Goal: Task Accomplishment & Management: Complete application form

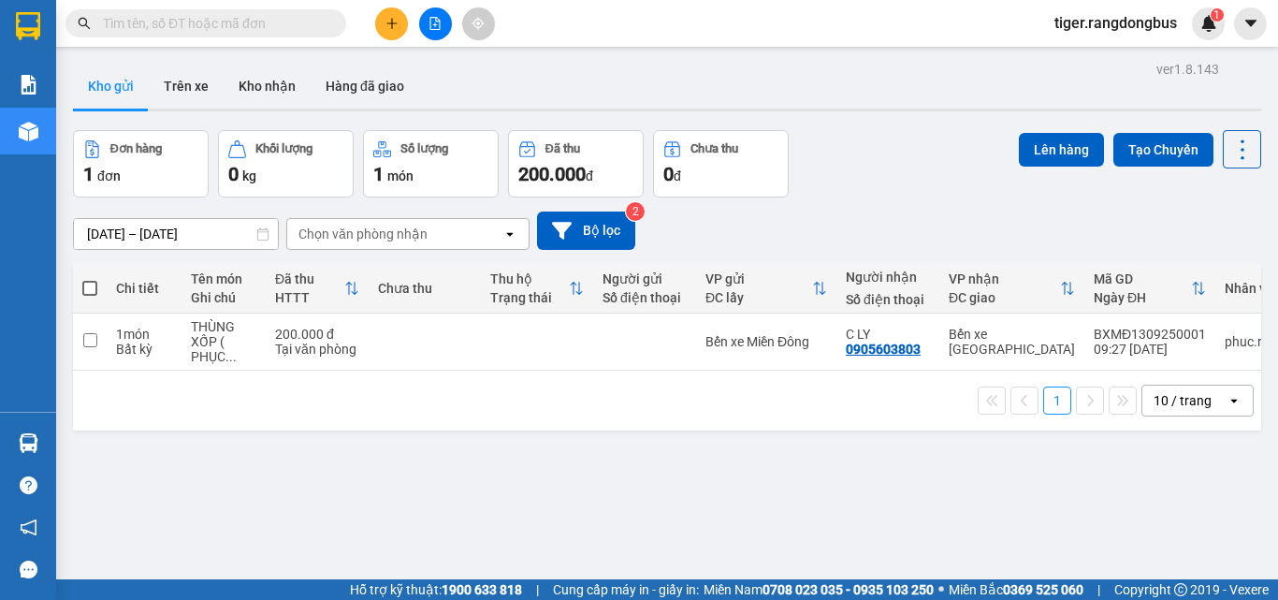
click at [387, 26] on icon "plus" at bounding box center [391, 23] width 13 height 13
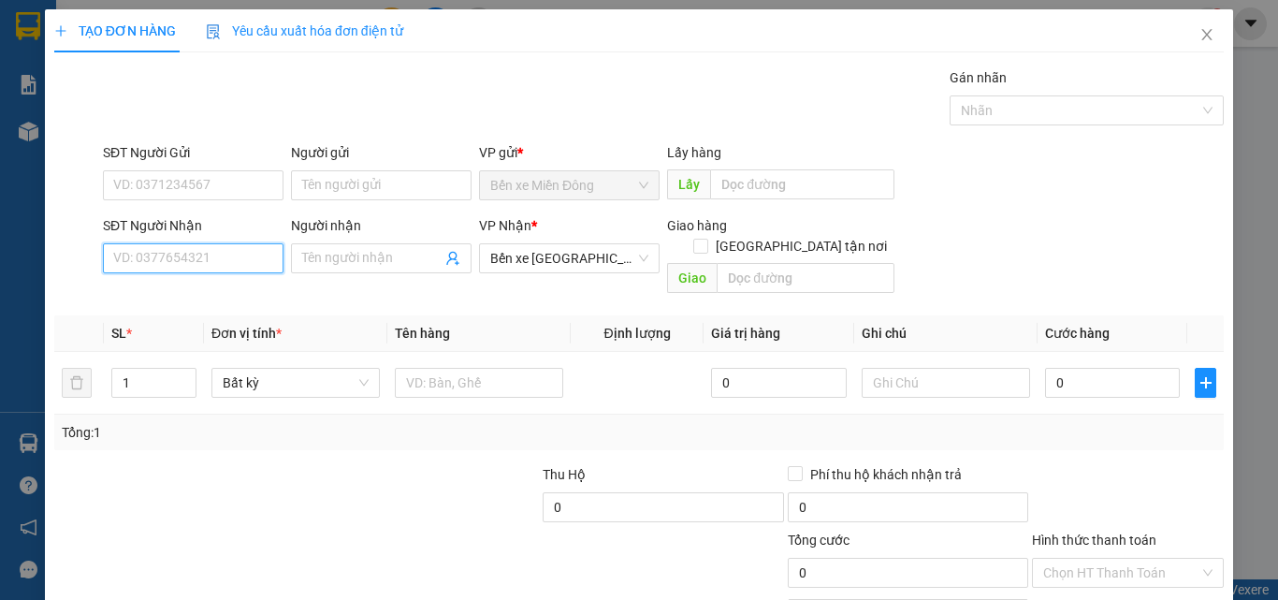
click at [172, 251] on input "SĐT Người Nhận" at bounding box center [193, 258] width 181 height 30
type input "0348844534"
click at [371, 258] on input "Người nhận" at bounding box center [371, 258] width 139 height 21
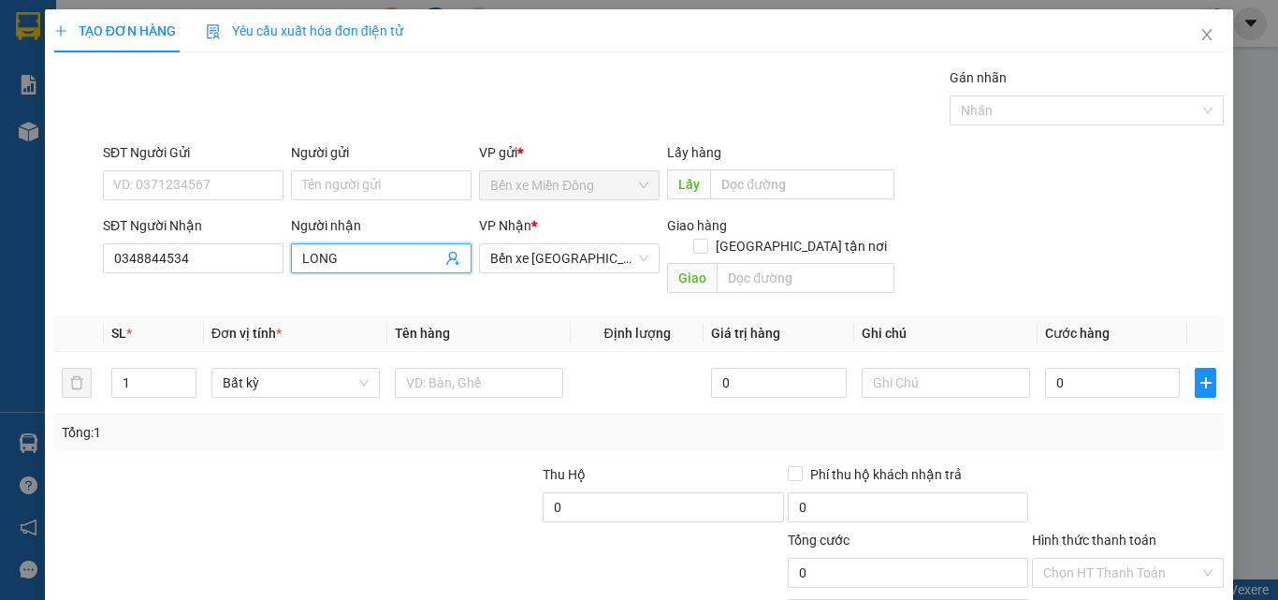
type input "LONG"
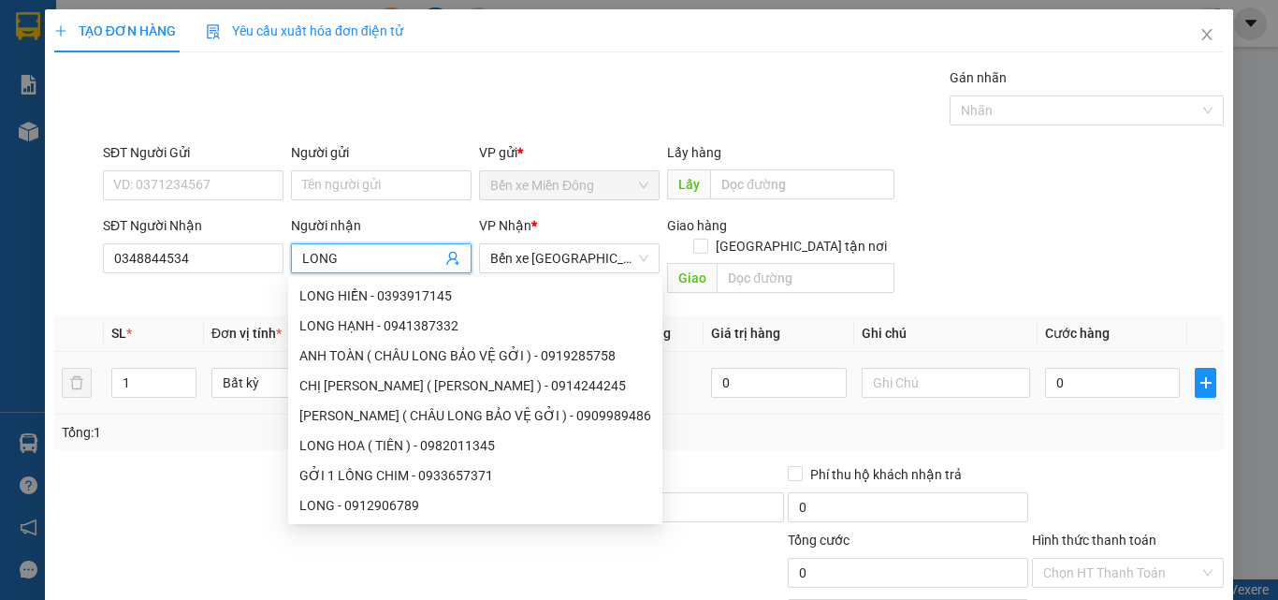
click at [417, 370] on div "CHỊ [PERSON_NAME] ( [PERSON_NAME] ) - 0914244245" at bounding box center [475, 385] width 374 height 30
type input "0914244245"
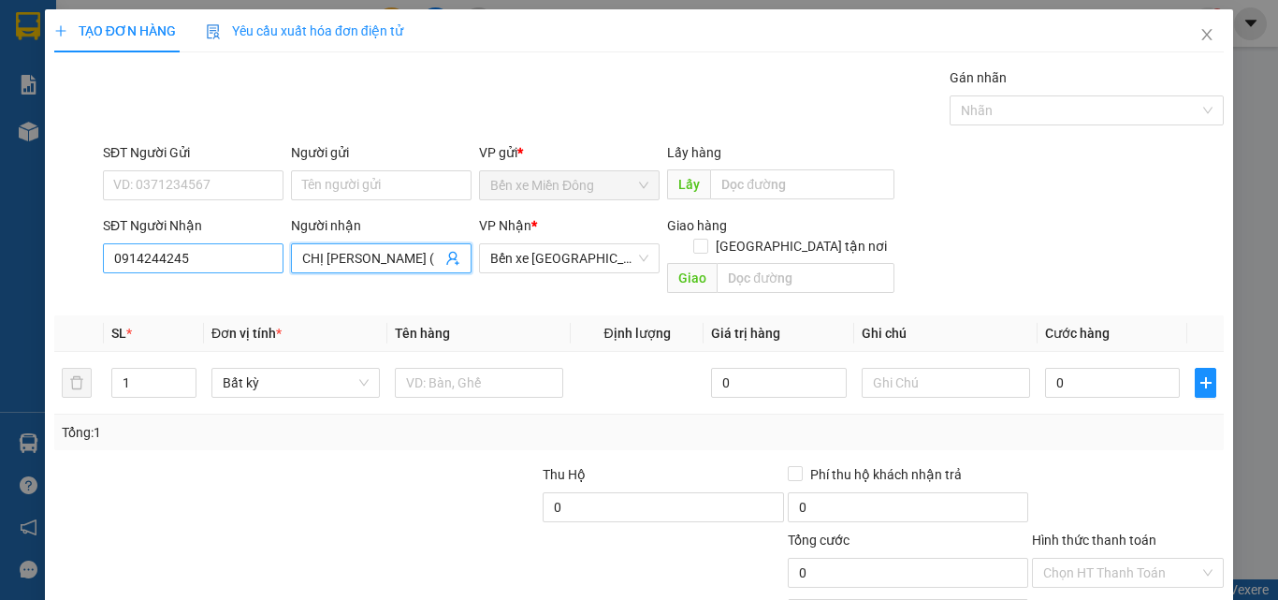
type input "CHỊ [PERSON_NAME] ( [PERSON_NAME] )"
click at [245, 252] on input "0914244245" at bounding box center [193, 258] width 181 height 30
type input "0348844534"
click at [331, 259] on input "CHỊ [PERSON_NAME] ( [PERSON_NAME] )" at bounding box center [371, 258] width 139 height 21
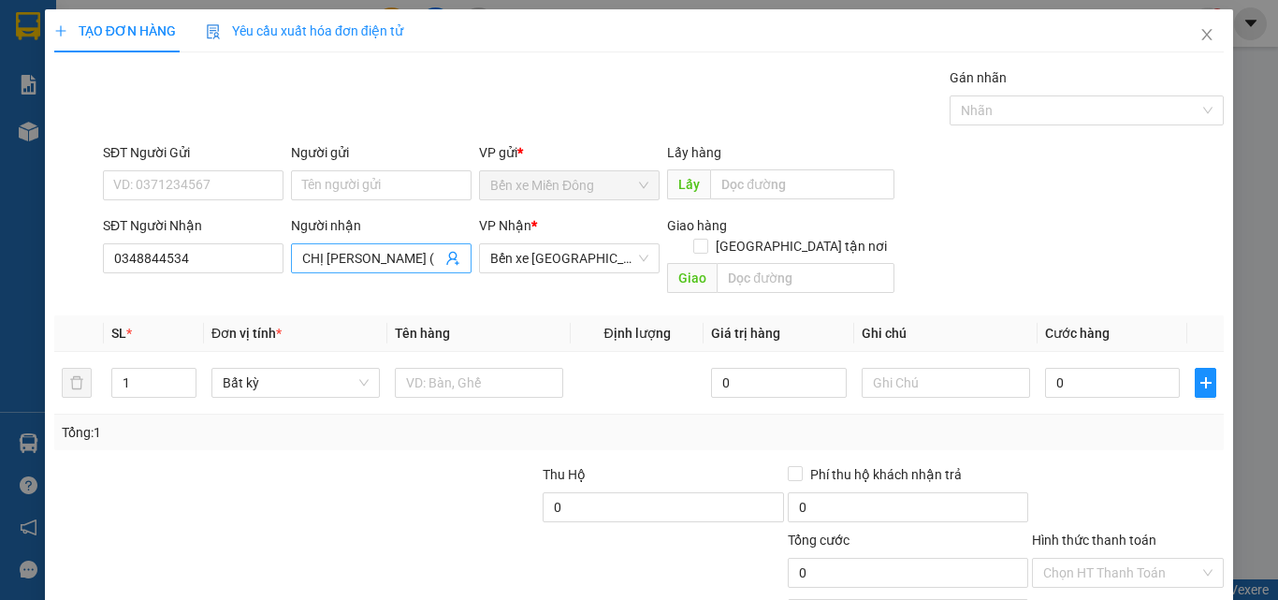
scroll to position [0, 59]
click at [331, 259] on input "CHỊ [PERSON_NAME] ( [PERSON_NAME] )" at bounding box center [371, 258] width 139 height 21
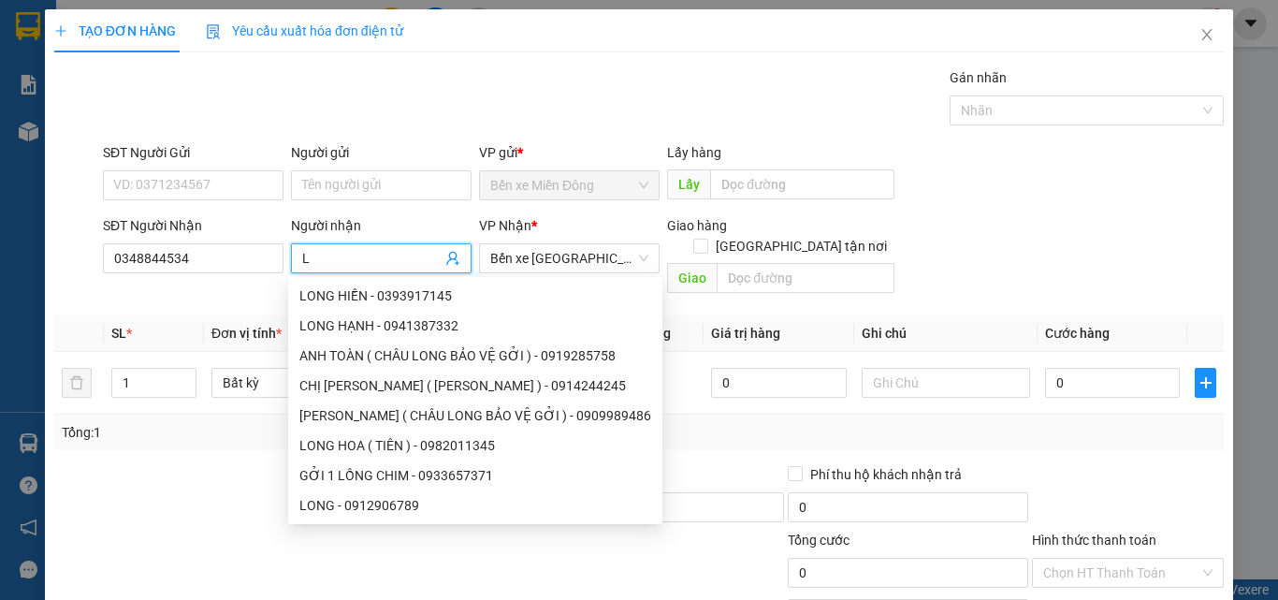
scroll to position [0, 0]
type input "LONG"
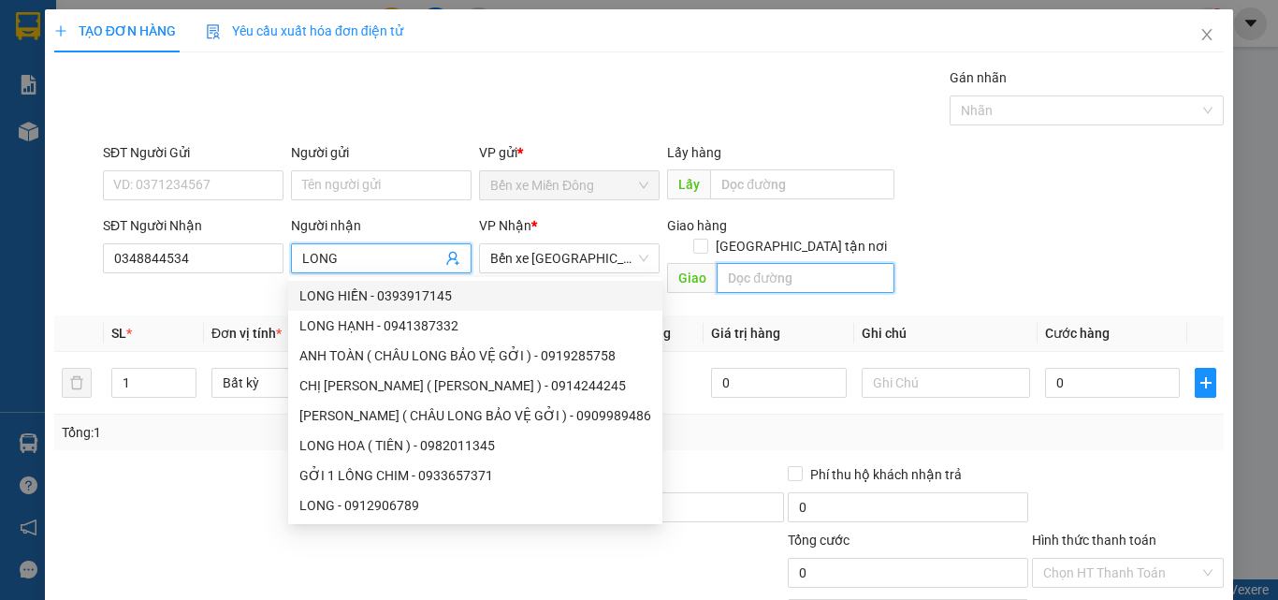
click at [792, 266] on input "text" at bounding box center [806, 278] width 178 height 30
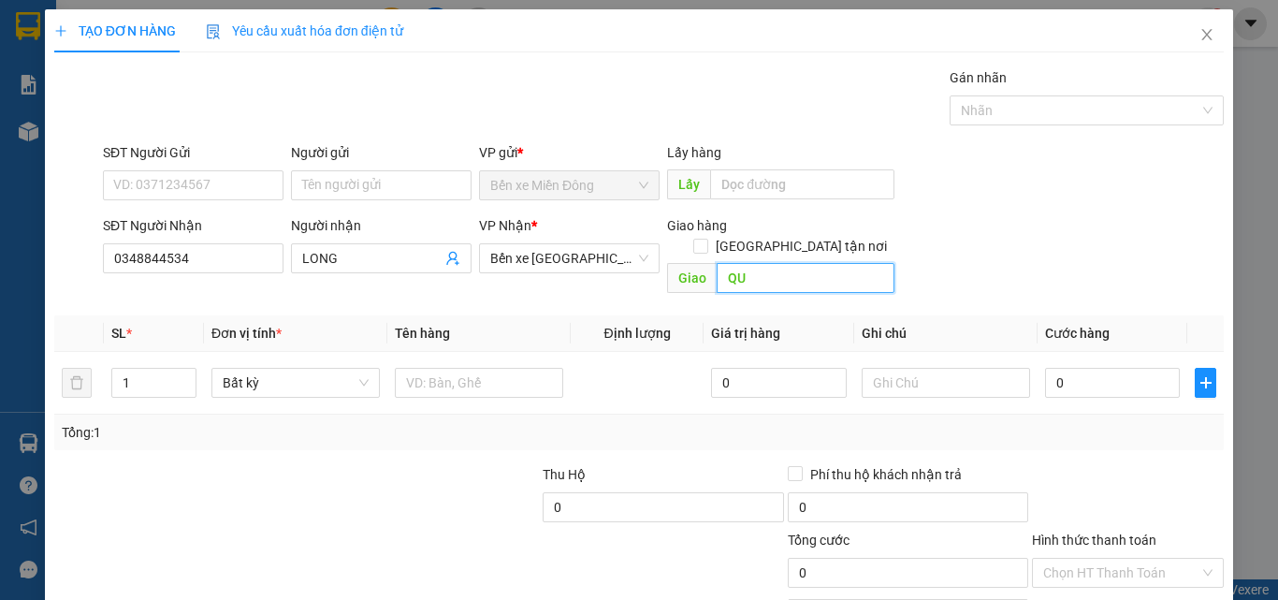
type input "Q"
type input "QUÁN LÁT"
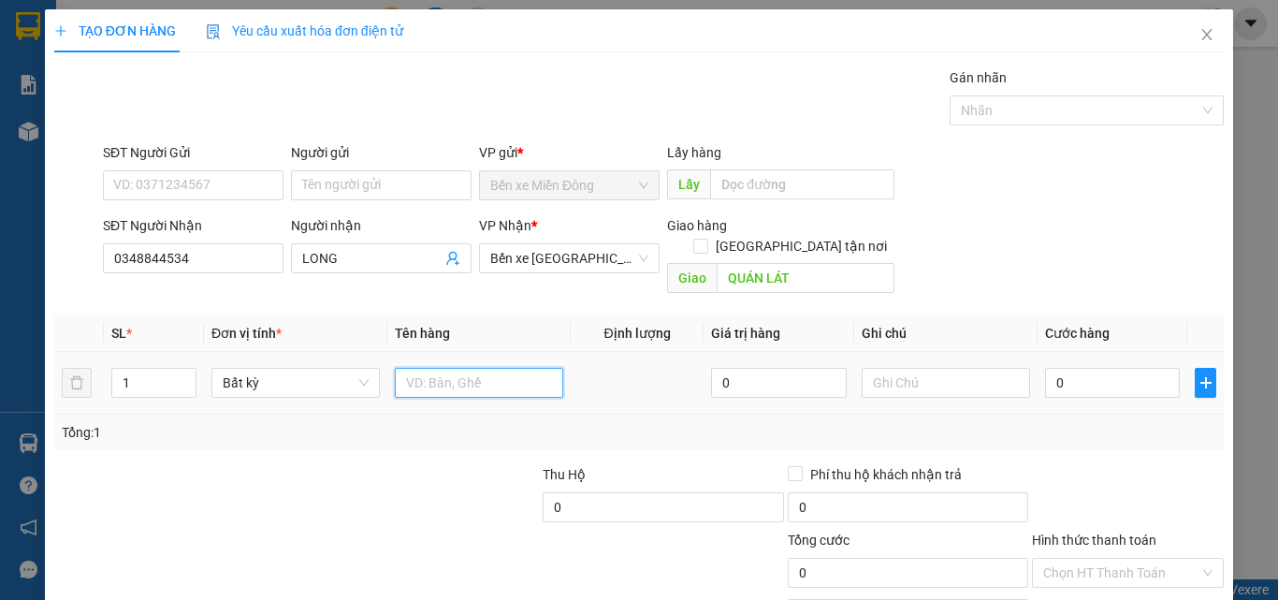
click at [455, 373] on input "text" at bounding box center [479, 383] width 168 height 30
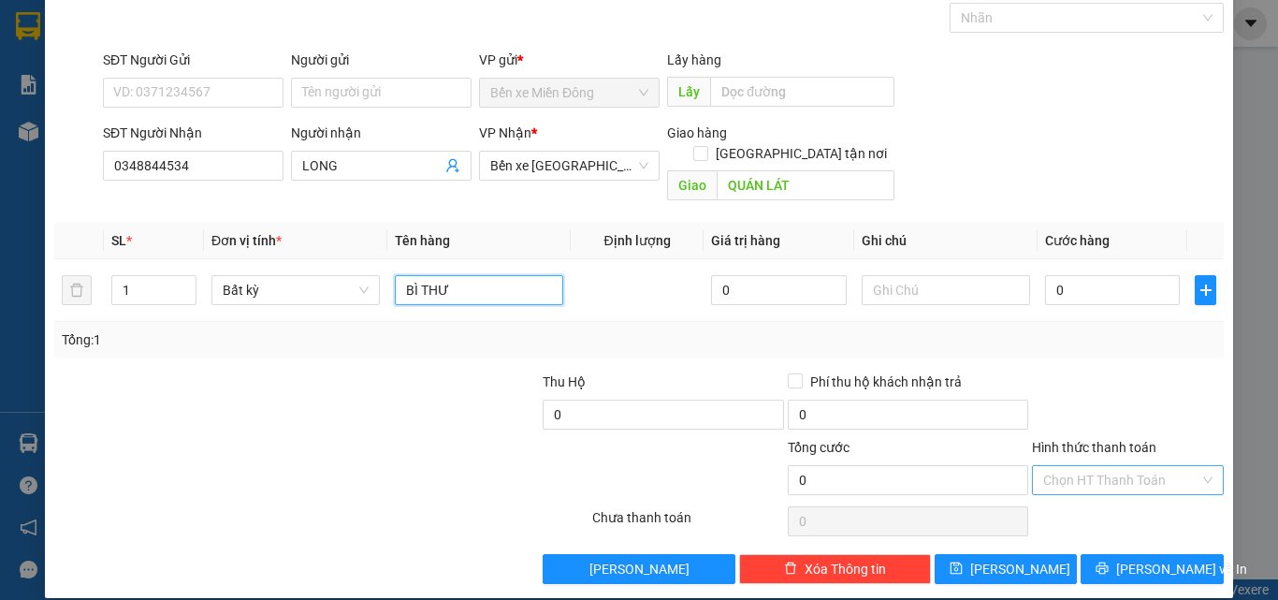
type input "BÌ THƯ"
click at [1102, 466] on input "Hình thức thanh toán" at bounding box center [1121, 480] width 156 height 28
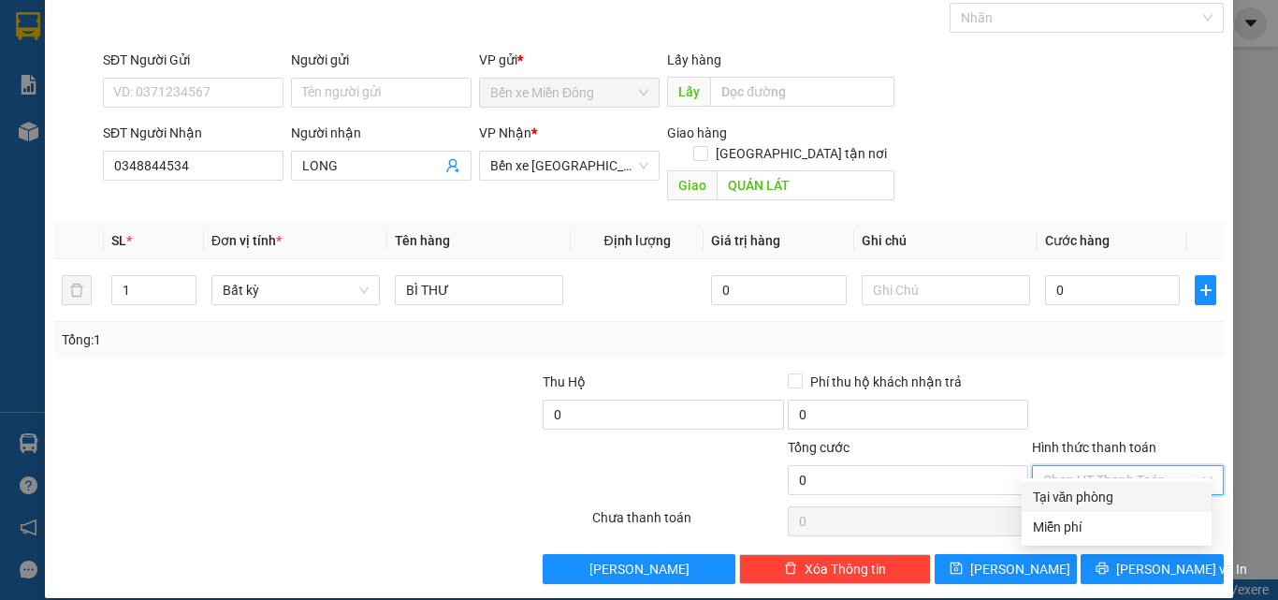
click at [1085, 336] on div "Tổng: 1" at bounding box center [638, 340] width 1169 height 36
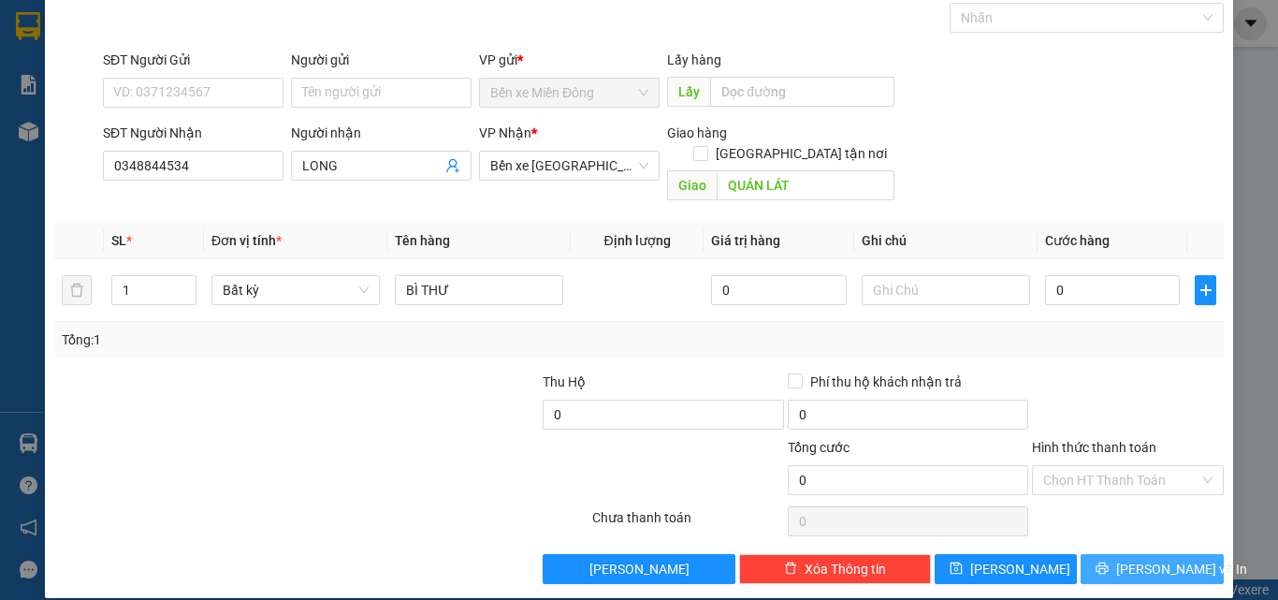
click at [1125, 559] on span "[PERSON_NAME] và In" at bounding box center [1181, 569] width 131 height 21
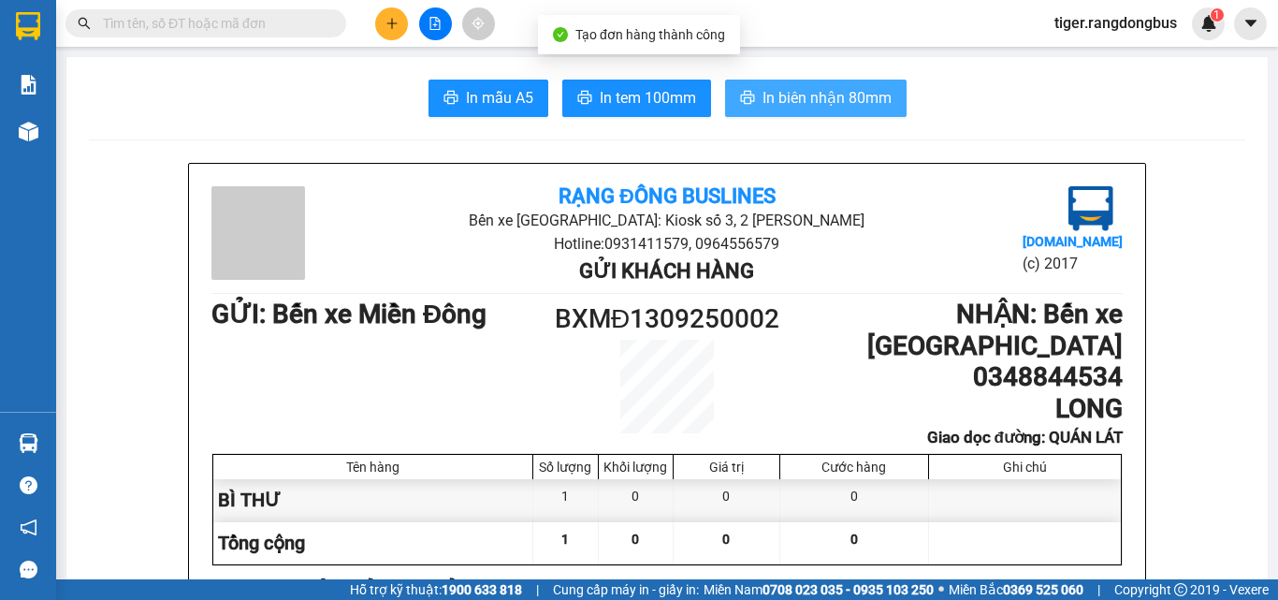
click at [860, 95] on span "In biên nhận 80mm" at bounding box center [826, 97] width 129 height 23
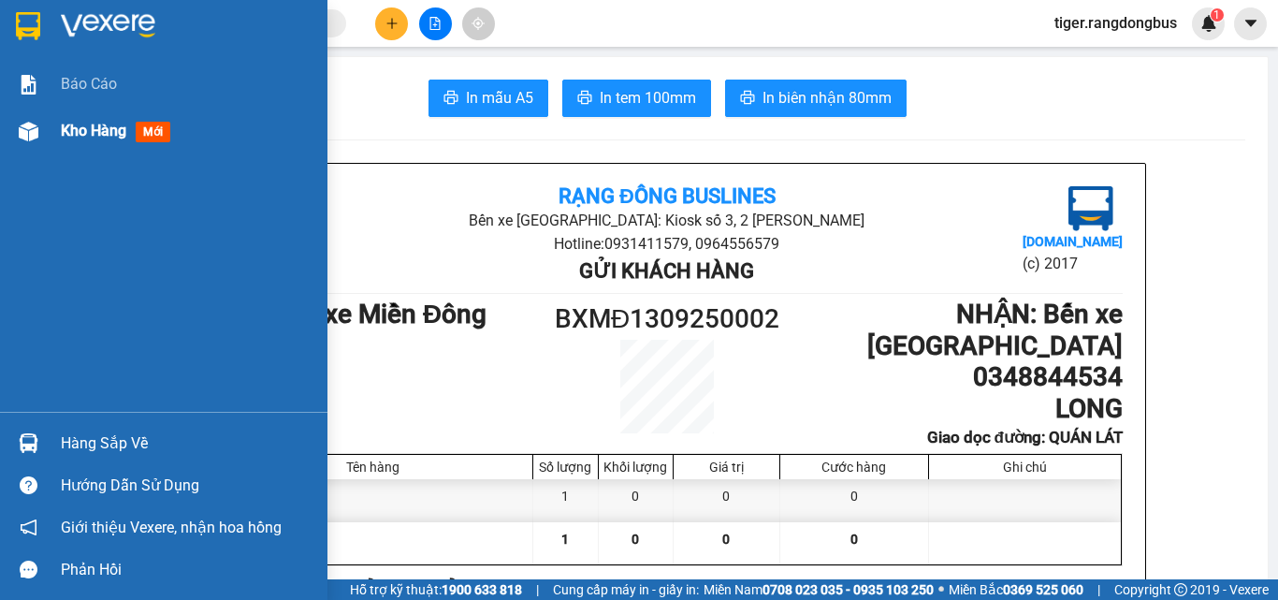
click at [79, 127] on span "Kho hàng" at bounding box center [93, 131] width 65 height 18
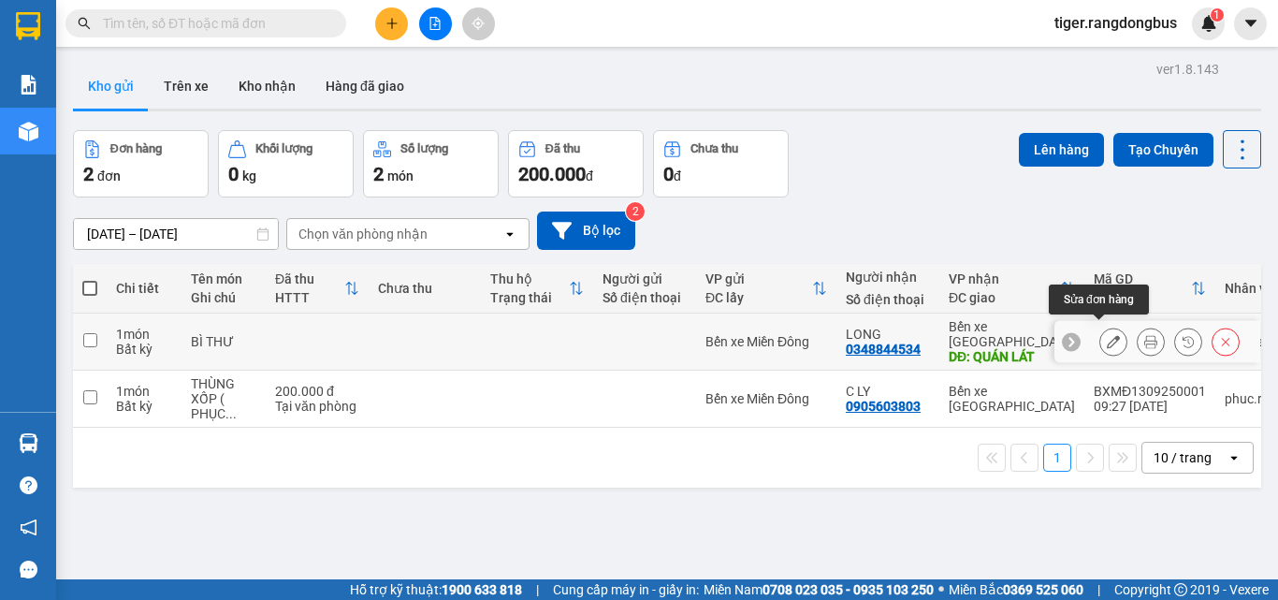
click at [1107, 335] on icon at bounding box center [1113, 341] width 13 height 13
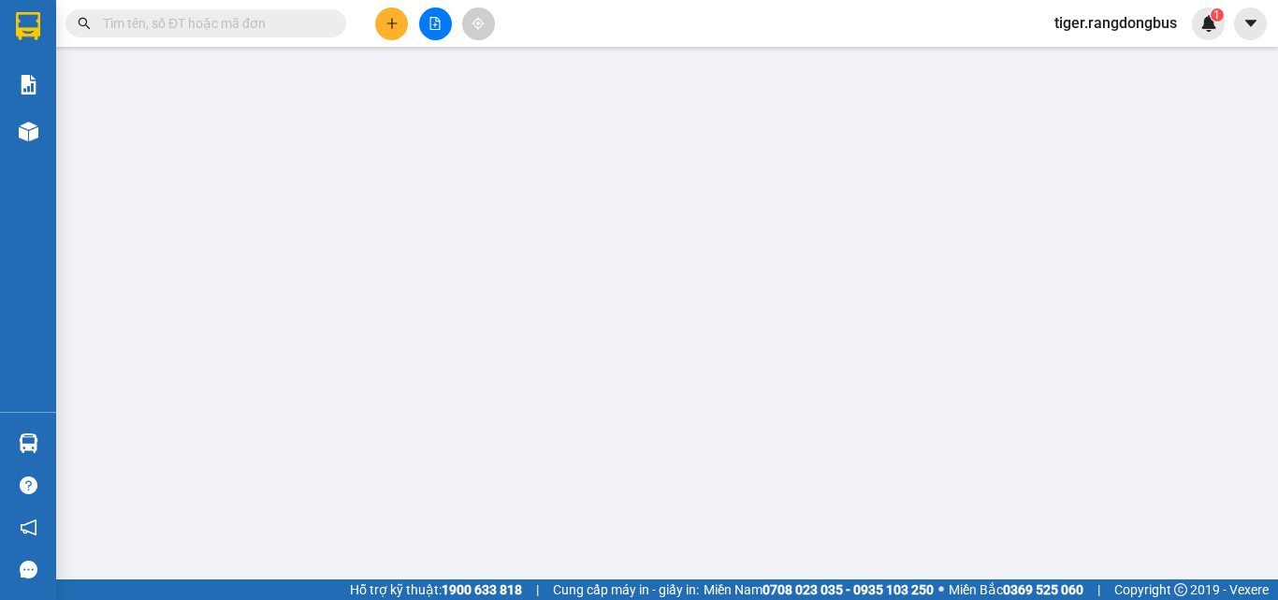
type input "0348844534"
type input "LONG"
type input "QUÁN LÁT"
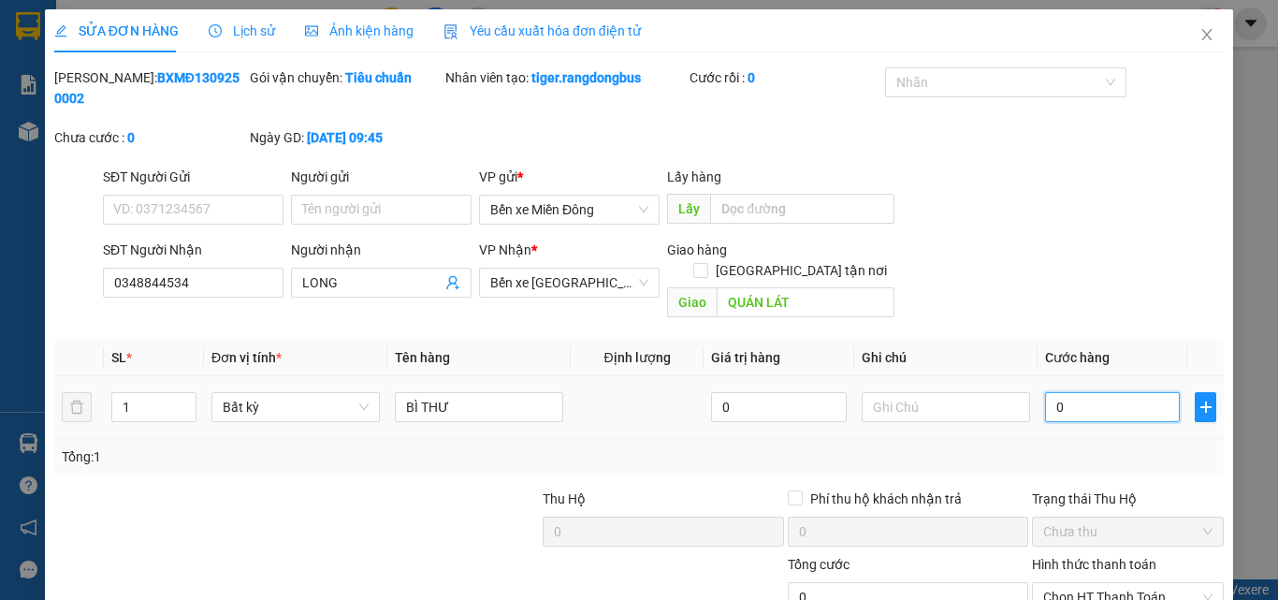
click at [1120, 392] on input "0" at bounding box center [1112, 407] width 135 height 30
type input "5"
type input "50"
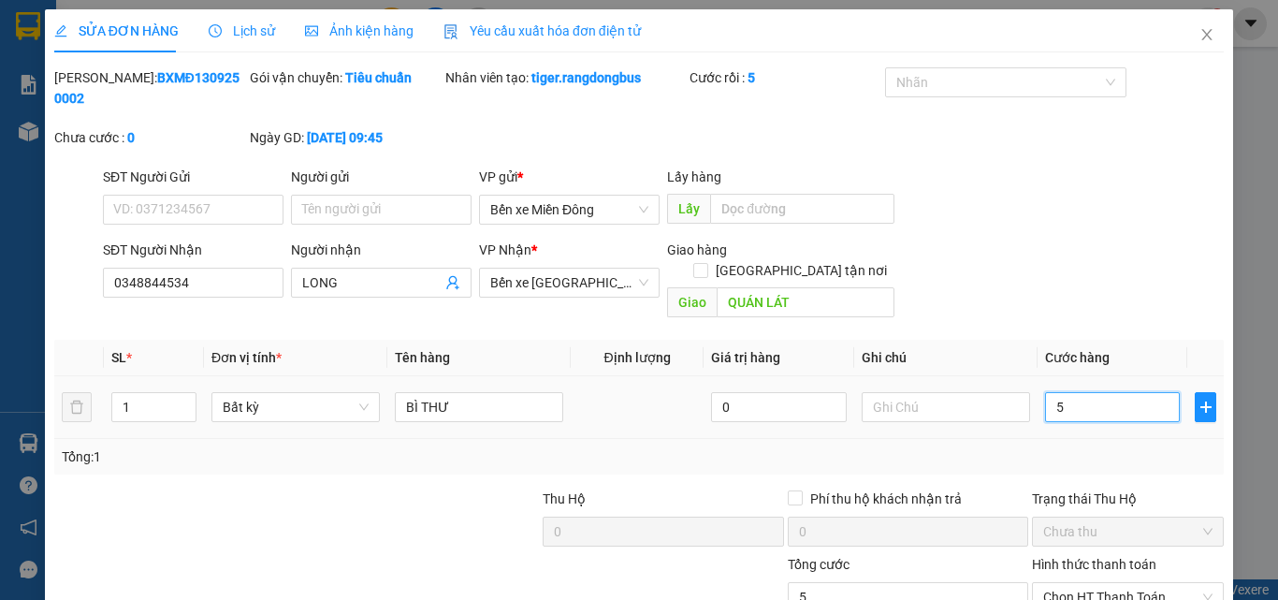
type input "50"
type input "50.000"
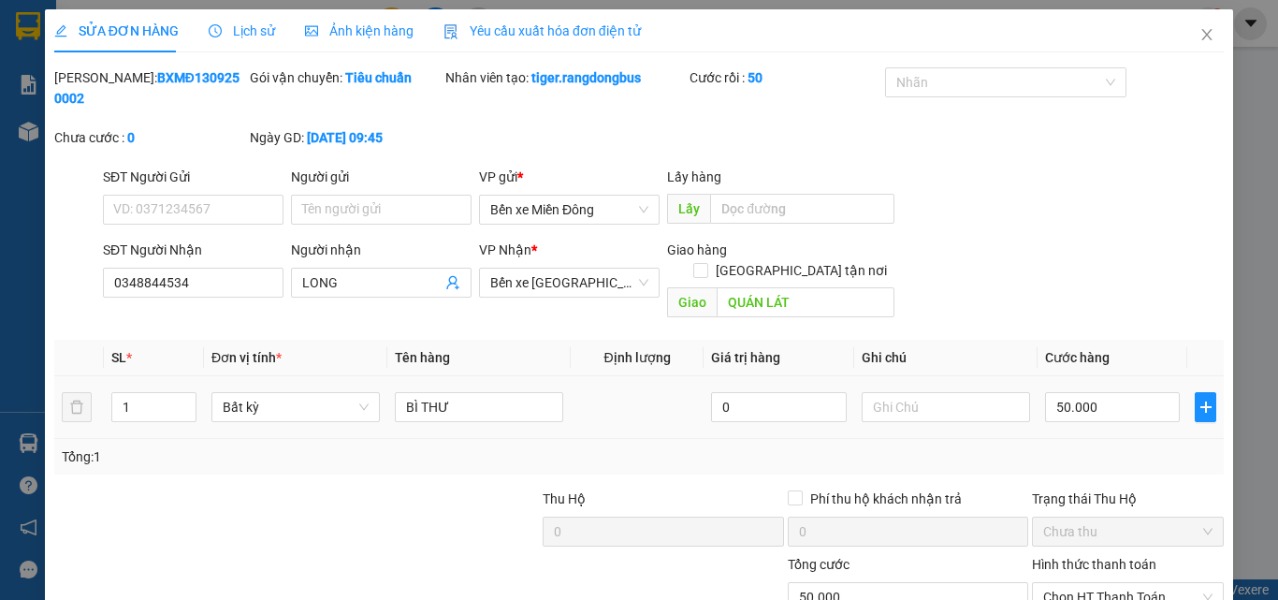
click at [1109, 446] on div "Tổng: 1" at bounding box center [639, 456] width 1154 height 21
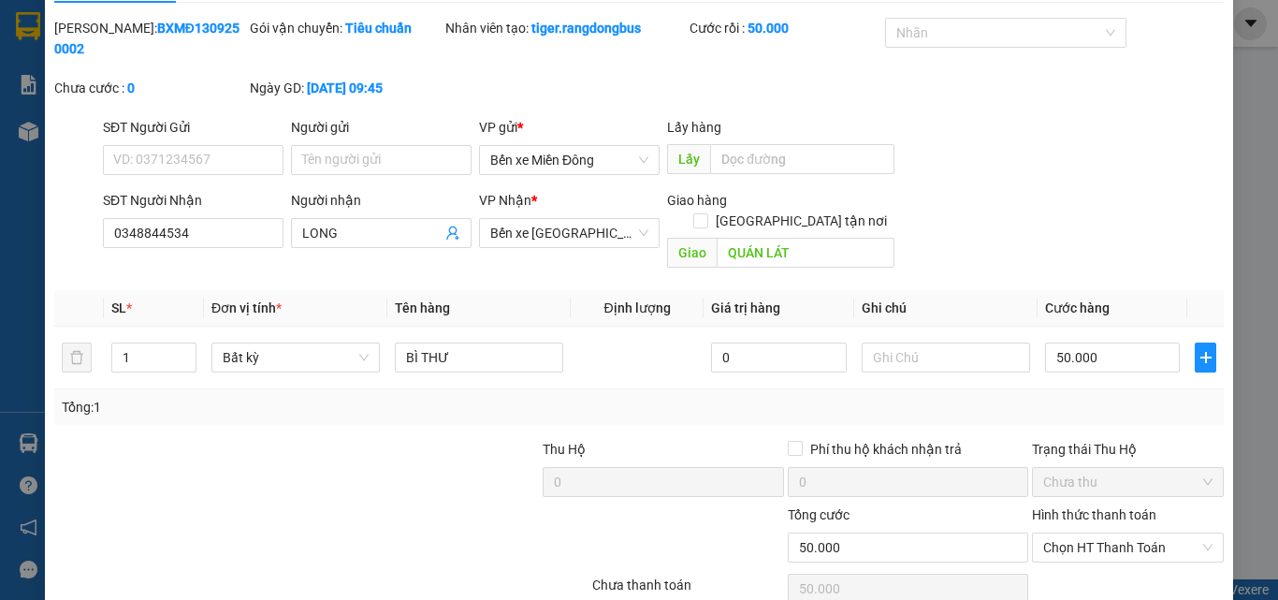
scroll to position [96, 0]
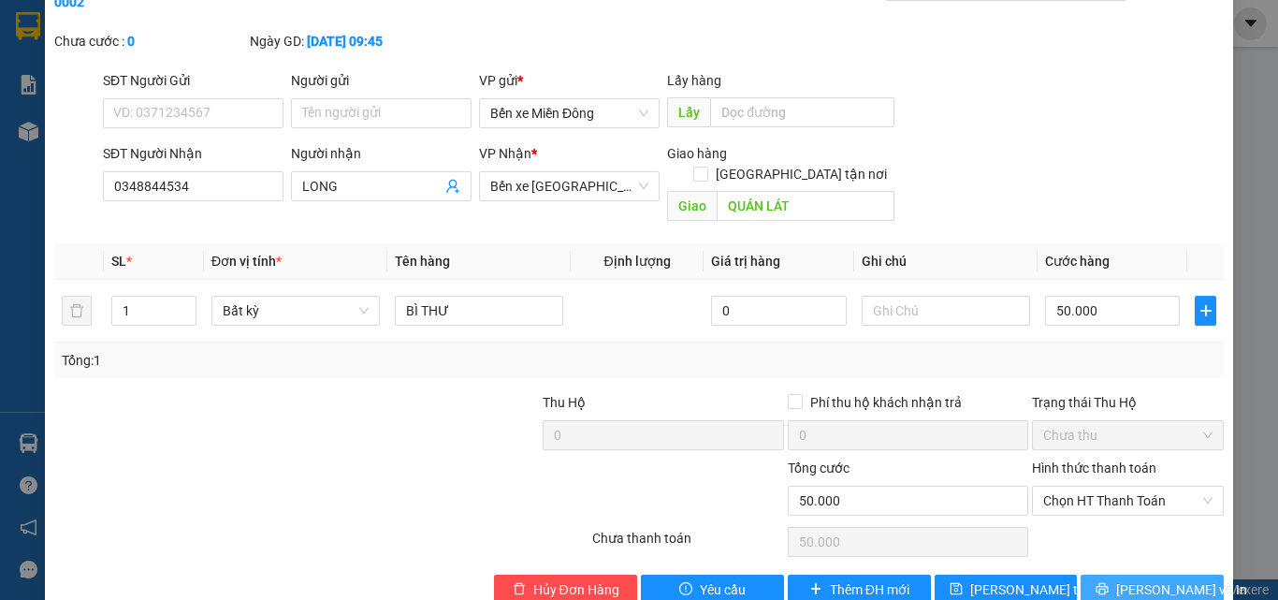
click at [1109, 582] on icon "printer" at bounding box center [1102, 588] width 13 height 13
